Goal: Information Seeking & Learning: Understand process/instructions

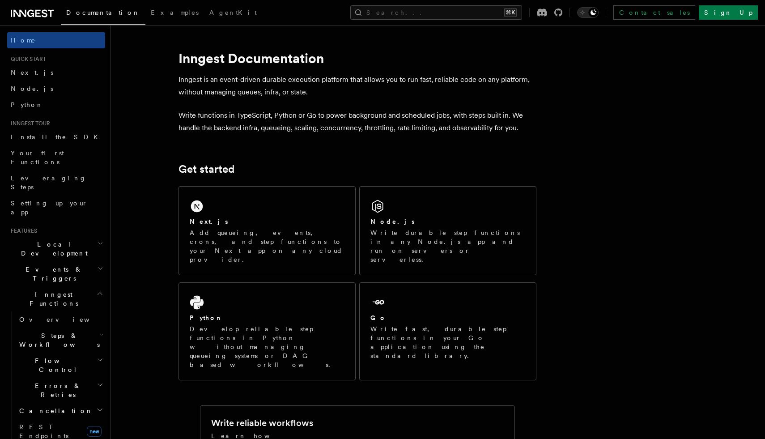
click at [53, 240] on span "Local Development" at bounding box center [52, 249] width 90 height 18
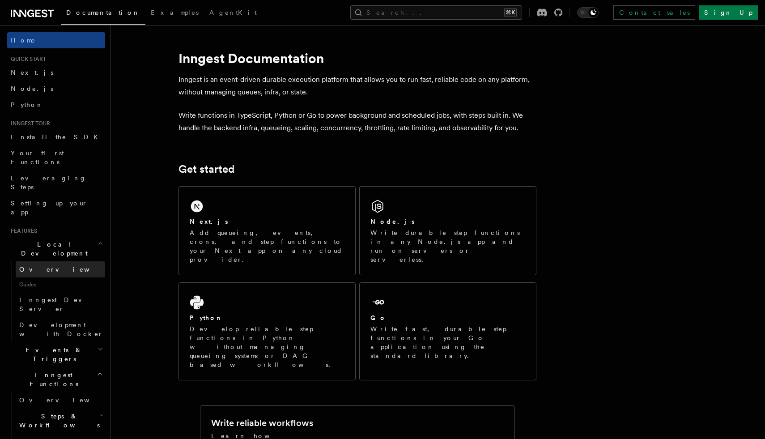
click at [51, 261] on link "Overview" at bounding box center [60, 269] width 89 height 16
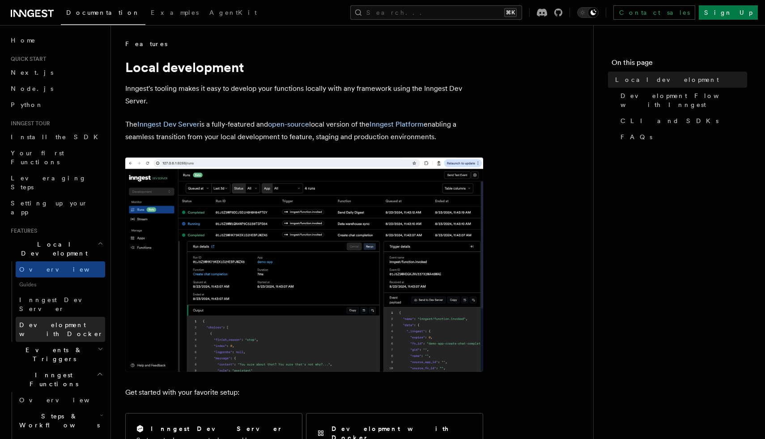
click at [47, 321] on span "Development with Docker" at bounding box center [61, 329] width 84 height 16
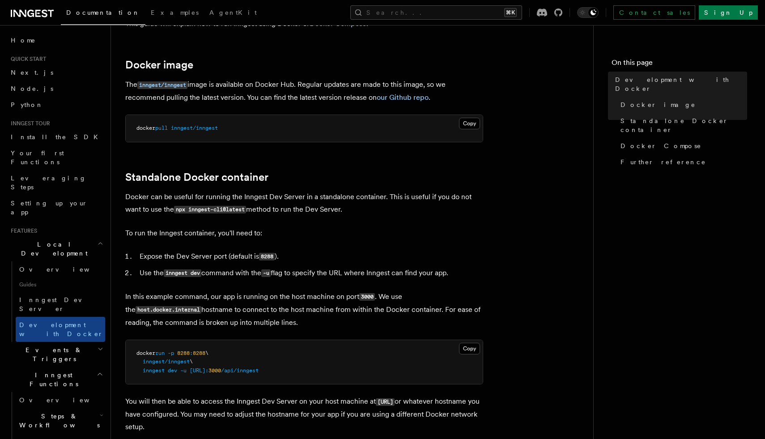
scroll to position [99, 0]
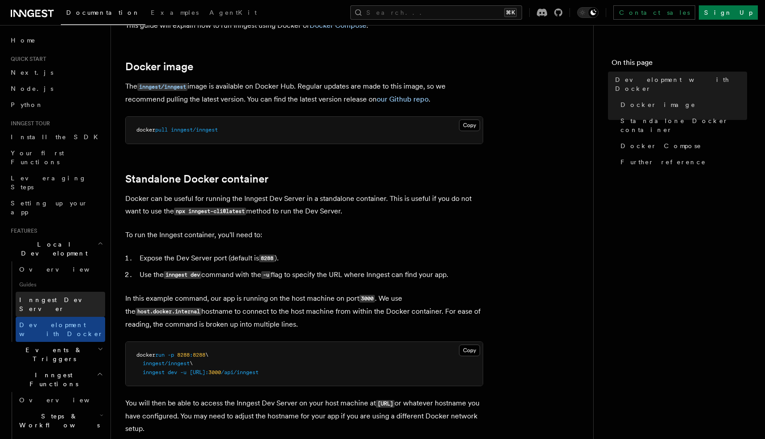
click at [69, 296] on span "Inngest Dev Server" at bounding box center [57, 304] width 76 height 16
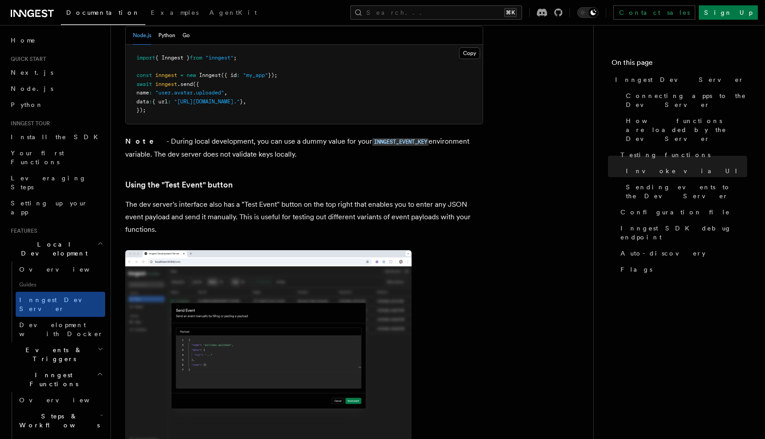
scroll to position [1309, 0]
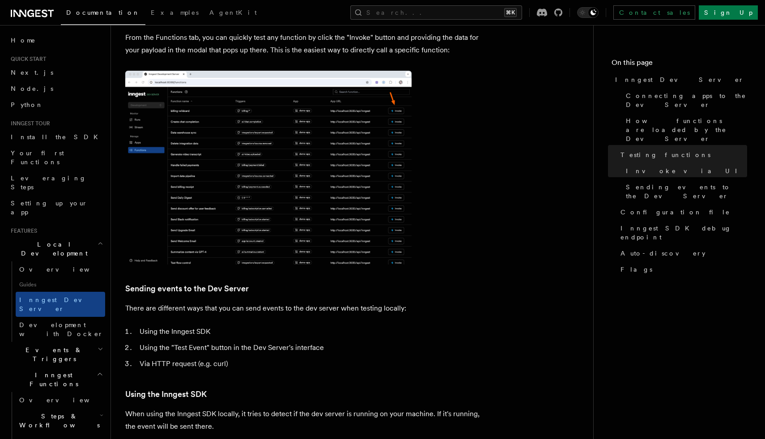
click at [456, 199] on article "Features Local Development Inngest Dev Server The Inngest dev server is an open…" at bounding box center [352, 410] width 454 height 3361
